Goal: Task Accomplishment & Management: Manage account settings

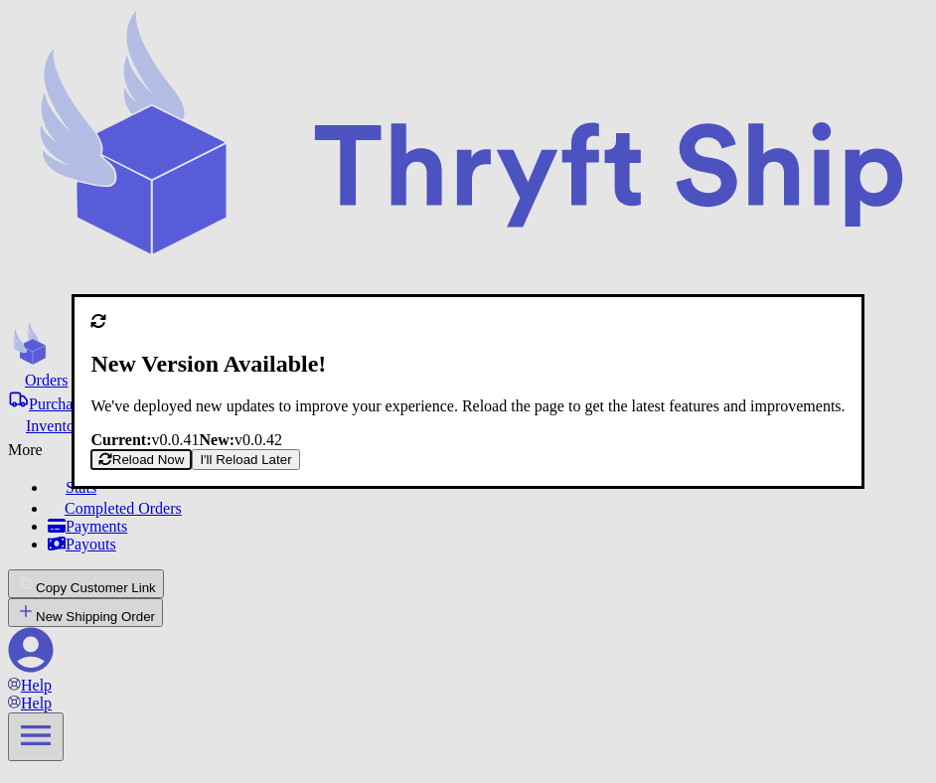
click at [299, 470] on button "I'll Reload Later" at bounding box center [245, 459] width 107 height 21
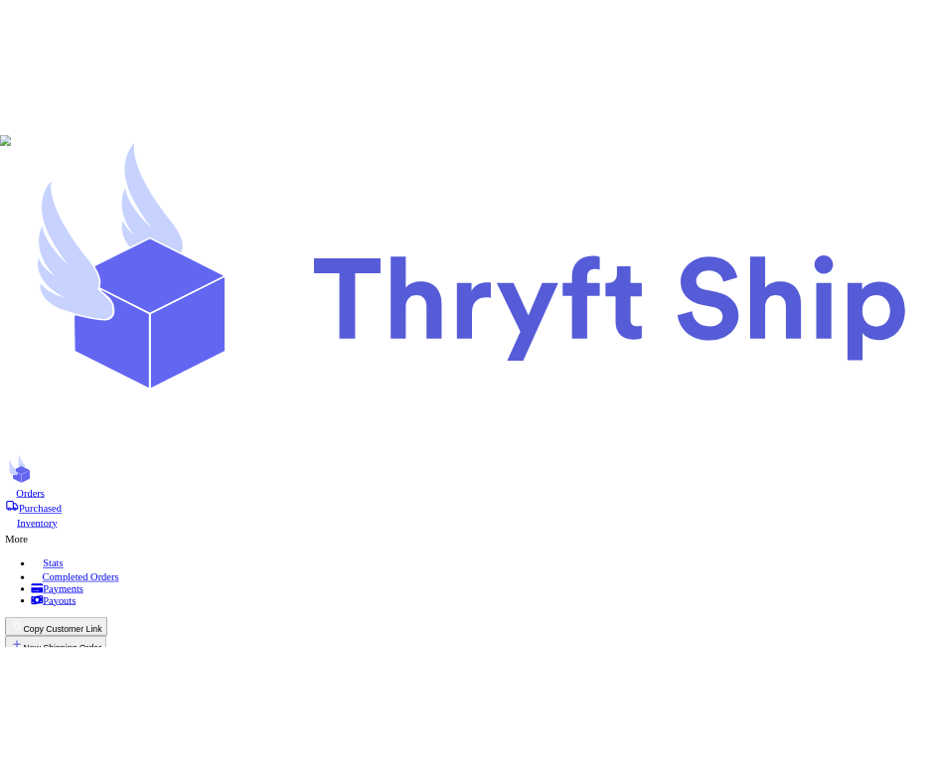
scroll to position [27, 0]
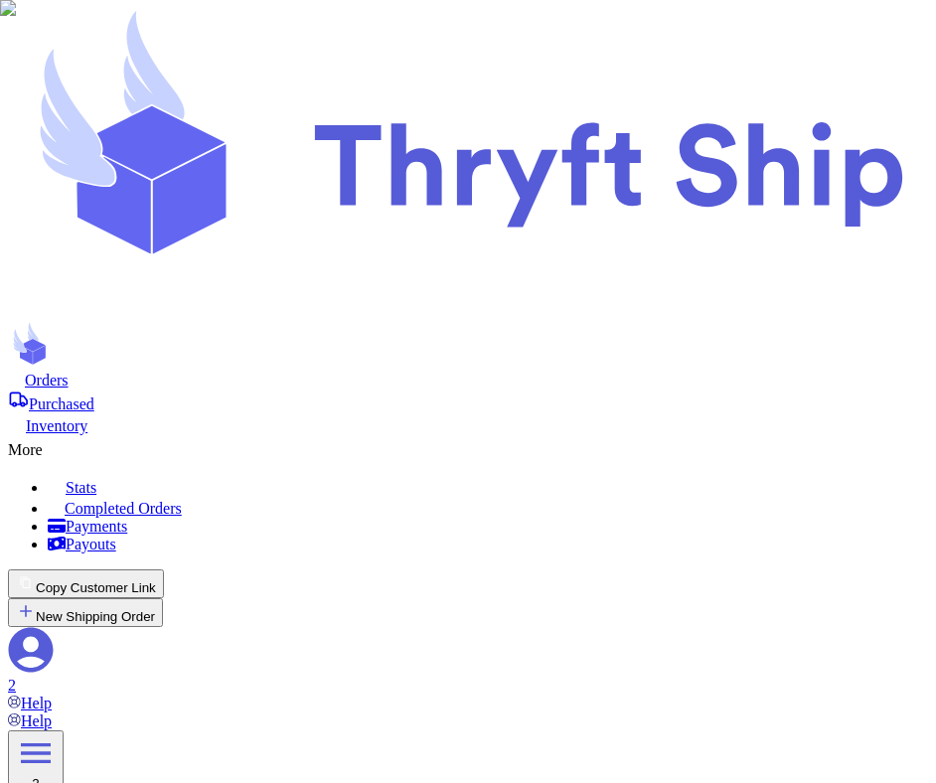
scroll to position [0, 0]
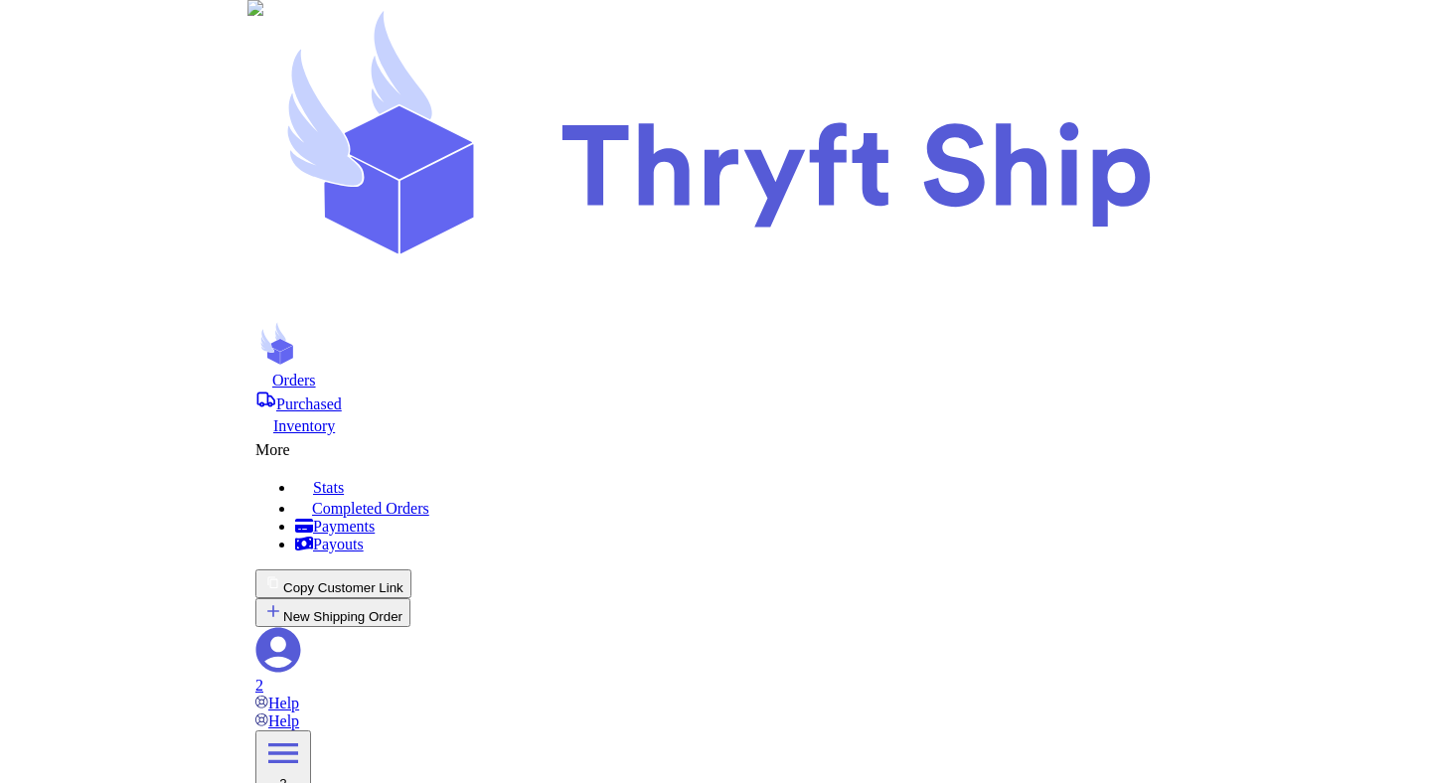
scroll to position [1061, 0]
